Goal: Task Accomplishment & Management: Complete application form

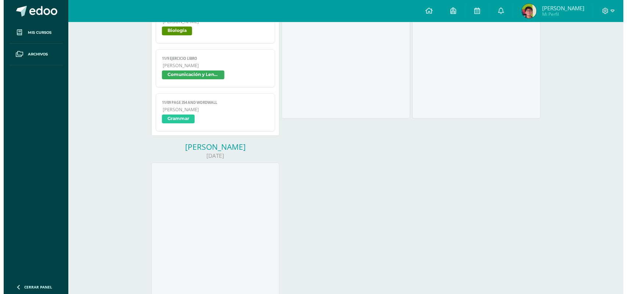
scroll to position [650, 0]
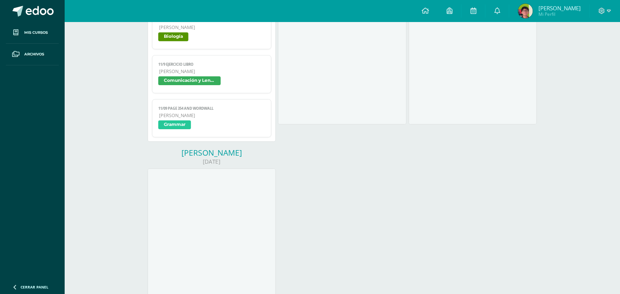
click at [219, 126] on span "Grammar" at bounding box center [211, 125] width 107 height 11
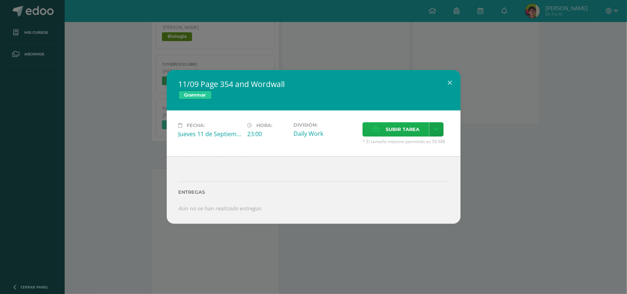
click at [393, 129] on span "Subir tarea" at bounding box center [403, 130] width 34 height 14
click at [0, 0] on input "Subir tarea" at bounding box center [0, 0] width 0 height 0
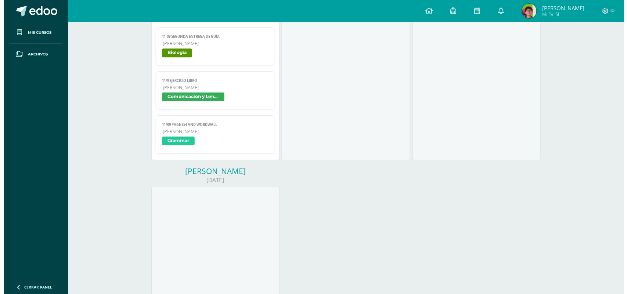
scroll to position [640, 0]
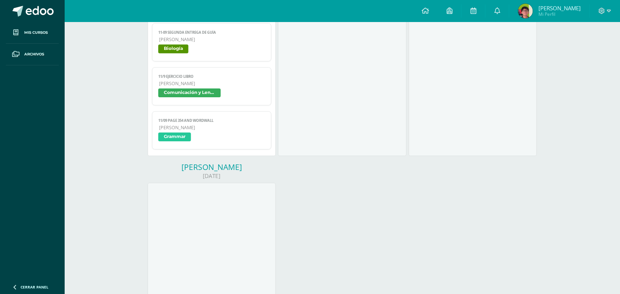
click at [249, 118] on link "11/09 Page 354 and Wordwall [PERSON_NAME] Grammar" at bounding box center [211, 130] width 119 height 38
